Goal: Information Seeking & Learning: Learn about a topic

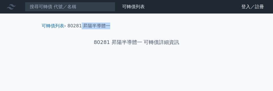
drag, startPoint x: 113, startPoint y: 26, endPoint x: 81, endPoint y: 28, distance: 32.0
click at [81, 28] on ol "可轉債列表 › 80281 昇陽半導體一" at bounding box center [136, 26] width 199 height 7
copy li "昇陽半導體一"
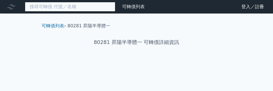
click at [76, 4] on input at bounding box center [70, 7] width 90 height 10
paste input "昇陽半導體一"
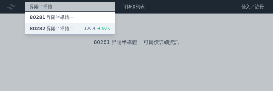
type input "昇陽半導體"
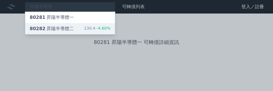
click at [82, 28] on div "80282 昇陽半導體二 130.4 -4.60%" at bounding box center [70, 28] width 90 height 11
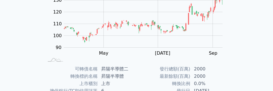
scroll to position [86, 0]
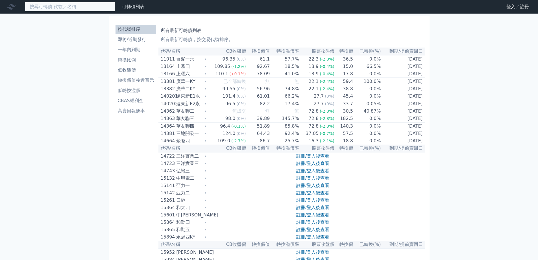
click at [81, 6] on input at bounding box center [70, 7] width 90 height 10
paste input "加百裕三"
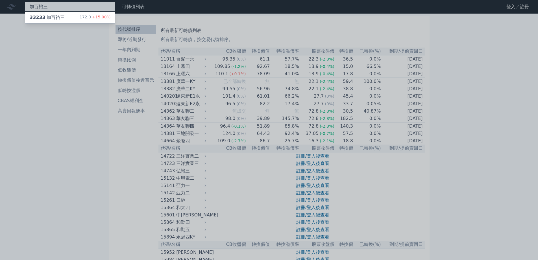
type input "加百裕三"
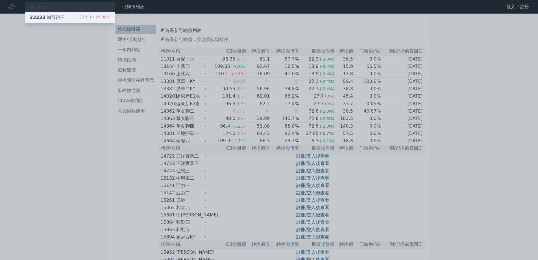
click at [87, 17] on div "172.0 +15.00%" at bounding box center [95, 17] width 31 height 7
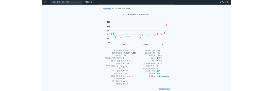
scroll to position [2, 0]
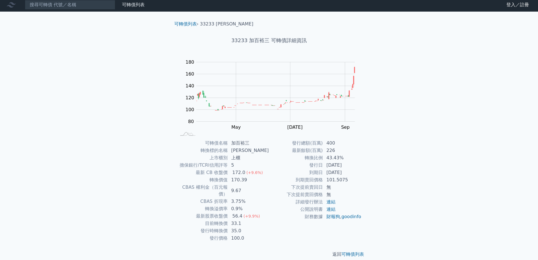
drag, startPoint x: 282, startPoint y: 177, endPoint x: 271, endPoint y: 196, distance: 21.1
drag, startPoint x: 248, startPoint y: 151, endPoint x: 235, endPoint y: 151, distance: 12.4
click at [235, 151] on td "[PERSON_NAME]" at bounding box center [248, 150] width 41 height 7
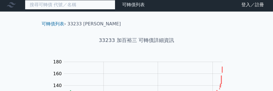
click at [84, 7] on input at bounding box center [70, 5] width 90 height 10
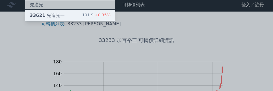
type input "先進光"
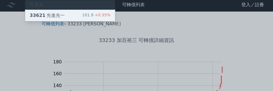
click at [83, 15] on div "33621 先進光一 101.9 +0.35%" at bounding box center [70, 15] width 90 height 11
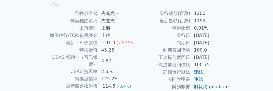
scroll to position [141, 0]
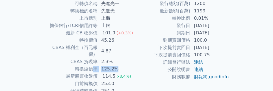
drag, startPoint x: 119, startPoint y: 63, endPoint x: 92, endPoint y: 62, distance: 26.9
click at [92, 66] on tr "轉換溢價率 125.2%" at bounding box center [90, 69] width 93 height 7
click at [124, 66] on td "125.2%" at bounding box center [117, 69] width 39 height 7
drag, startPoint x: 123, startPoint y: 62, endPoint x: 57, endPoint y: 62, distance: 65.6
click at [57, 66] on tr "轉換溢價率 125.2%" at bounding box center [90, 69] width 93 height 7
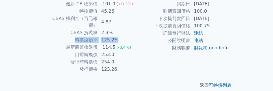
scroll to position [0, 0]
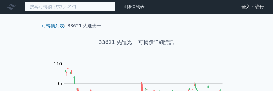
click at [96, 7] on input at bounding box center [70, 7] width 90 height 10
paste input "虹冠電一"
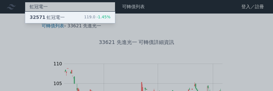
type input "虹冠電一"
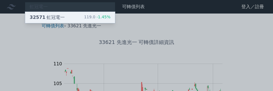
click at [93, 15] on div "119.0 -1.45%" at bounding box center [97, 17] width 27 height 7
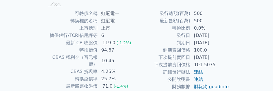
scroll to position [141, 0]
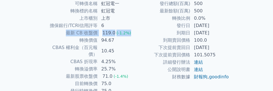
drag, startPoint x: 131, startPoint y: 34, endPoint x: 67, endPoint y: 35, distance: 63.9
click at [67, 35] on tr "最新 CB 收盤價 119.0 (-1.2%)" at bounding box center [90, 32] width 93 height 7
copy tr "最新 CB 收盤價 119.0 (-1.2%)"
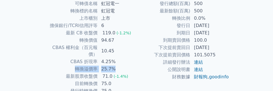
drag, startPoint x: 87, startPoint y: 64, endPoint x: 65, endPoint y: 63, distance: 21.8
click at [65, 66] on tr "轉換溢價率 25.7%" at bounding box center [90, 69] width 93 height 7
copy tr "轉換溢價率 25.7%"
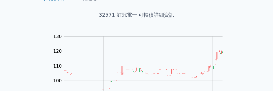
scroll to position [0, 0]
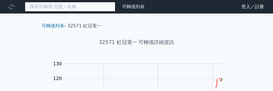
click at [76, 6] on input at bounding box center [70, 7] width 90 height 10
paste input "華星光"
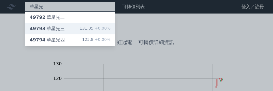
type input "華星光"
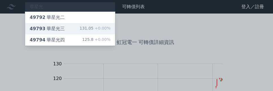
click at [82, 31] on div "49793 華星光三 131.05 +0.00%" at bounding box center [70, 28] width 90 height 11
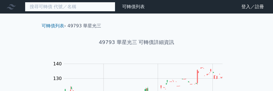
click at [86, 8] on input at bounding box center [70, 7] width 90 height 10
paste input "華星光"
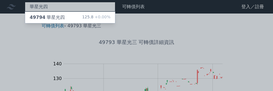
type input "華星光四"
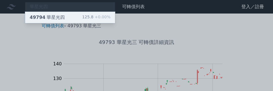
click at [86, 16] on div "125.8 +0.00%" at bounding box center [96, 17] width 28 height 7
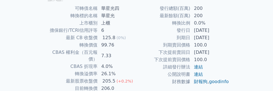
scroll to position [141, 0]
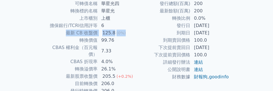
drag, startPoint x: 68, startPoint y: 33, endPoint x: 123, endPoint y: 33, distance: 55.7
click at [123, 33] on tr "最新 CB 收盤價 125.8 (0%)" at bounding box center [90, 32] width 93 height 7
copy tr "最新 CB 收盤價 125.8 (0%)"
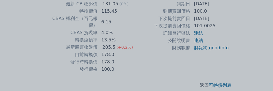
click at [150, 44] on div at bounding box center [136, 45] width 273 height 91
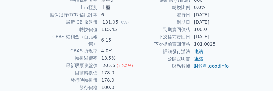
scroll to position [142, 0]
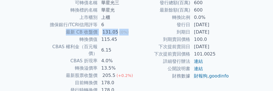
drag, startPoint x: 127, startPoint y: 34, endPoint x: 66, endPoint y: 33, distance: 61.0
click at [66, 33] on tr "最新 CB 收盤價 131.05 (0%)" at bounding box center [90, 32] width 93 height 7
copy tr "最新 CB 收盤價 131.05 (0%)"
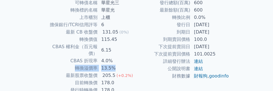
drag, startPoint x: 116, startPoint y: 62, endPoint x: 74, endPoint y: 62, distance: 41.8
click at [74, 65] on tr "轉換溢價率 13.5%" at bounding box center [90, 68] width 93 height 7
copy tr "轉換溢價率 13.5%"
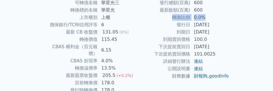
drag, startPoint x: 205, startPoint y: 19, endPoint x: 173, endPoint y: 19, distance: 32.8
click at [173, 19] on tr "轉換比例 0.0%" at bounding box center [182, 17] width 93 height 7
copy tr "轉換比例 0.0%"
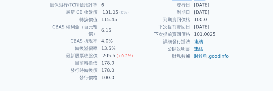
scroll to position [170, 0]
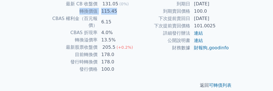
drag, startPoint x: 116, startPoint y: 11, endPoint x: 81, endPoint y: 10, distance: 35.0
click at [81, 10] on tr "轉換價值 115.45" at bounding box center [90, 11] width 93 height 7
copy tr "轉換價值 115.45"
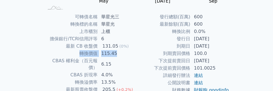
scroll to position [142, 0]
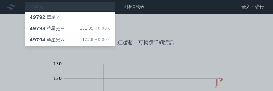
click at [230, 40] on div at bounding box center [136, 45] width 273 height 91
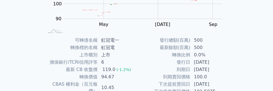
scroll to position [113, 0]
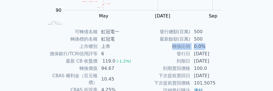
drag, startPoint x: 206, startPoint y: 45, endPoint x: 173, endPoint y: 45, distance: 32.5
click at [173, 45] on tr "轉換比例 0.0%" at bounding box center [182, 46] width 93 height 7
copy tr "轉換比例 0.0%"
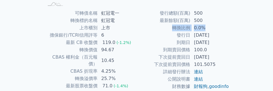
scroll to position [141, 0]
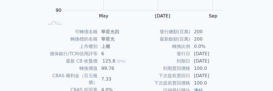
scroll to position [170, 0]
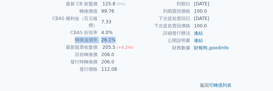
drag, startPoint x: 119, startPoint y: 33, endPoint x: 68, endPoint y: 33, distance: 50.6
click at [68, 36] on tr "轉換溢價率 26.1%" at bounding box center [90, 39] width 93 height 7
copy tr "轉換溢價率 26.1%"
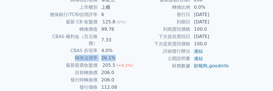
scroll to position [142, 0]
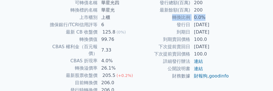
drag, startPoint x: 209, startPoint y: 18, endPoint x: 173, endPoint y: 19, distance: 35.9
click at [173, 19] on tr "轉換比例 0.0%" at bounding box center [182, 17] width 93 height 7
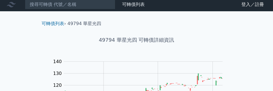
scroll to position [0, 0]
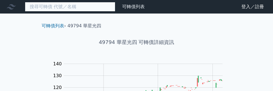
click at [71, 7] on input at bounding box center [70, 7] width 90 height 10
paste input "新日興 (三): 產業類別為 電子零組件，特別是 手機樞紐與結構件。受惠題材可能與 摺疊手機、高階智慧型手機市場需求 有關。"
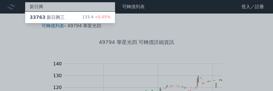
type input "新日興"
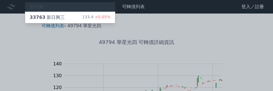
click at [62, 18] on div "33763 新日興三 133.4 +0.05%" at bounding box center [70, 17] width 90 height 11
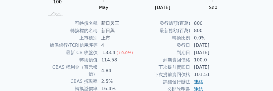
scroll to position [113, 0]
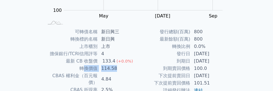
drag, startPoint x: 120, startPoint y: 69, endPoint x: 84, endPoint y: 67, distance: 36.5
click at [84, 67] on tr "轉換價值 114.58" at bounding box center [90, 68] width 93 height 7
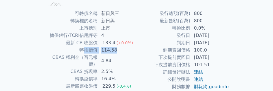
scroll to position [141, 0]
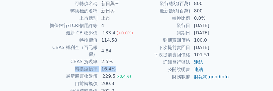
drag, startPoint x: 120, startPoint y: 63, endPoint x: 72, endPoint y: 62, distance: 47.8
click at [72, 66] on tr "轉換溢價率 16.4%" at bounding box center [90, 69] width 93 height 7
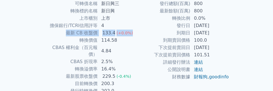
drag, startPoint x: 130, startPoint y: 34, endPoint x: 62, endPoint y: 34, distance: 68.4
click at [62, 34] on tr "最新 CB 收盤價 133.4 (+0.0%)" at bounding box center [90, 32] width 93 height 7
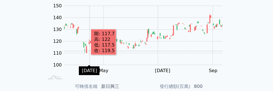
scroll to position [0, 0]
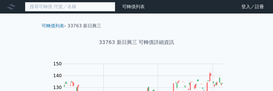
click at [83, 7] on input at bounding box center [70, 7] width 90 height 10
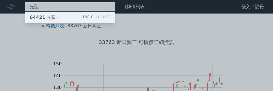
type input "光聖"
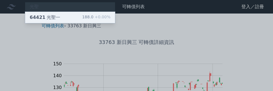
click at [87, 17] on div "188.0 +0.00%" at bounding box center [96, 17] width 28 height 7
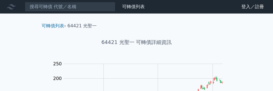
click at [63, 1] on nav "可轉債列表 財務數據 可轉債列表 財務數據 登入／註冊 登入／註冊" at bounding box center [136, 7] width 273 height 14
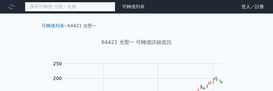
click at [62, 9] on input at bounding box center [70, 7] width 90 height 10
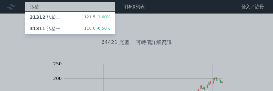
type input "弘塑"
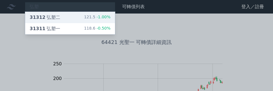
click at [78, 15] on div "31312 弘塑二 121.5 -1.00%" at bounding box center [70, 17] width 90 height 11
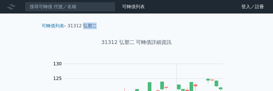
drag, startPoint x: 105, startPoint y: 27, endPoint x: 83, endPoint y: 29, distance: 21.5
click at [83, 29] on ol "可轉債列表 › 31312 弘塑二" at bounding box center [136, 26] width 199 height 7
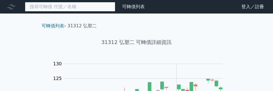
click at [78, 3] on input at bounding box center [70, 7] width 90 height 10
paste input "弘塑二"
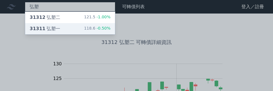
type input "弘塑"
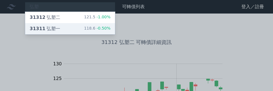
click at [72, 26] on div "31311 弘塑一 118.6 -0.50%" at bounding box center [70, 28] width 90 height 11
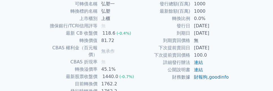
scroll to position [141, 0]
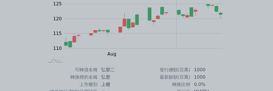
scroll to position [80, 0]
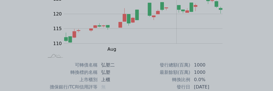
click at [257, 39] on div at bounding box center [136, 45] width 273 height 91
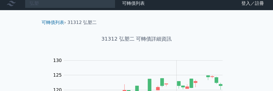
scroll to position [0, 0]
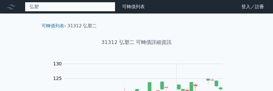
click at [62, 10] on div "弘塑 31312 弘塑二 121.5 -1.00% 31311 弘塑一 118.6 -0.50%" at bounding box center [70, 7] width 90 height 10
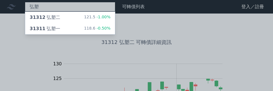
type input "弘"
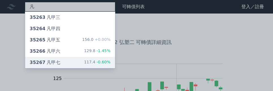
type input "凡"
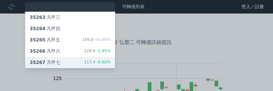
click at [60, 60] on div "35267 凡甲七 117.4 -0.60%" at bounding box center [70, 62] width 90 height 11
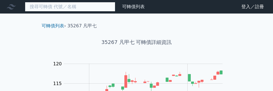
click at [78, 9] on input at bounding box center [70, 7] width 90 height 10
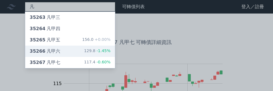
type input "凡"
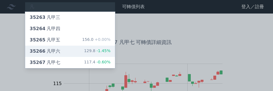
click at [84, 47] on div "35266 凡甲六 129.8 -1.45%" at bounding box center [70, 51] width 90 height 11
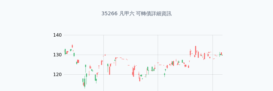
scroll to position [28, 0]
